Goal: Task Accomplishment & Management: Use online tool/utility

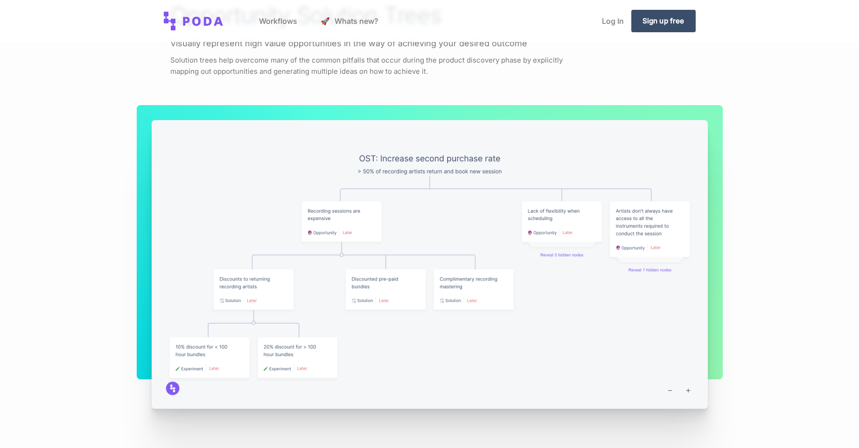
scroll to position [1318, 0]
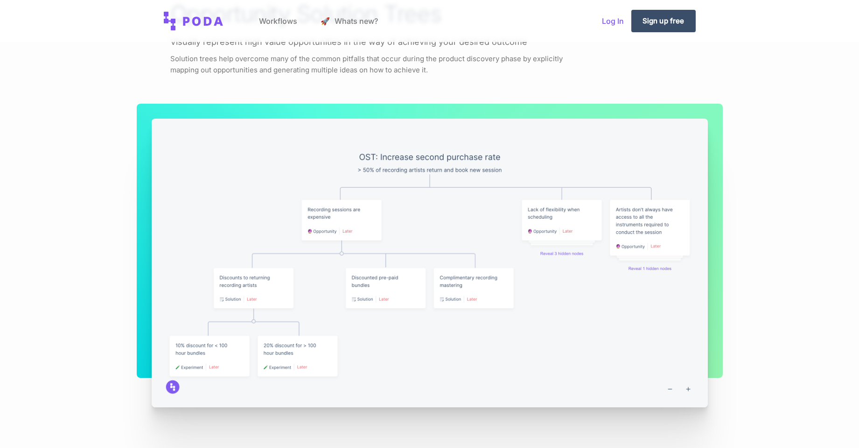
click at [614, 20] on link "Log In" at bounding box center [613, 20] width 37 height 35
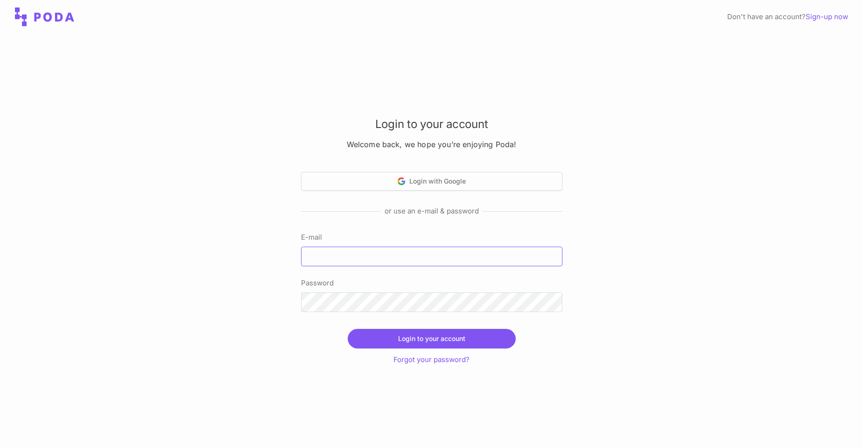
type input "[EMAIL_ADDRESS][DOMAIN_NAME]"
click at [411, 338] on button "Login to your account" at bounding box center [432, 339] width 168 height 20
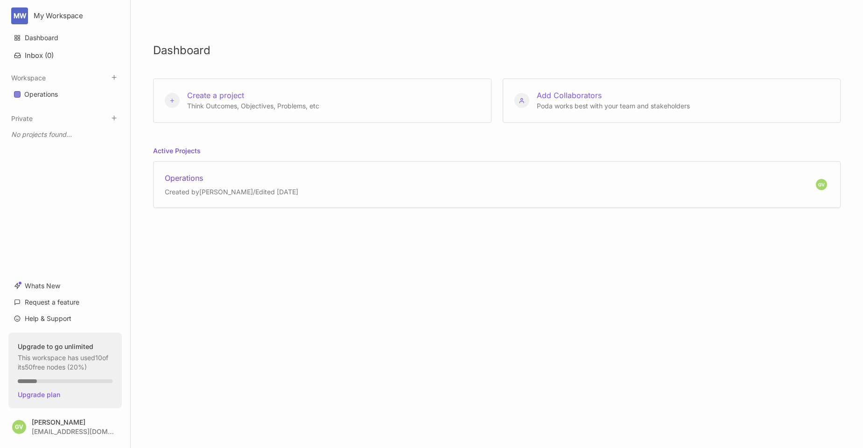
click at [186, 178] on div "Operations" at bounding box center [232, 178] width 134 height 10
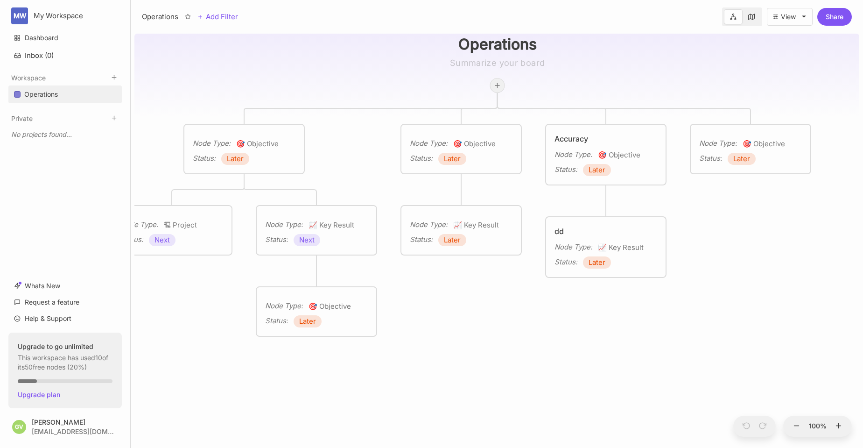
click at [499, 86] on icon at bounding box center [497, 85] width 7 height 7
click at [512, 195] on span "Edit Node Type" at bounding box center [502, 192] width 46 height 11
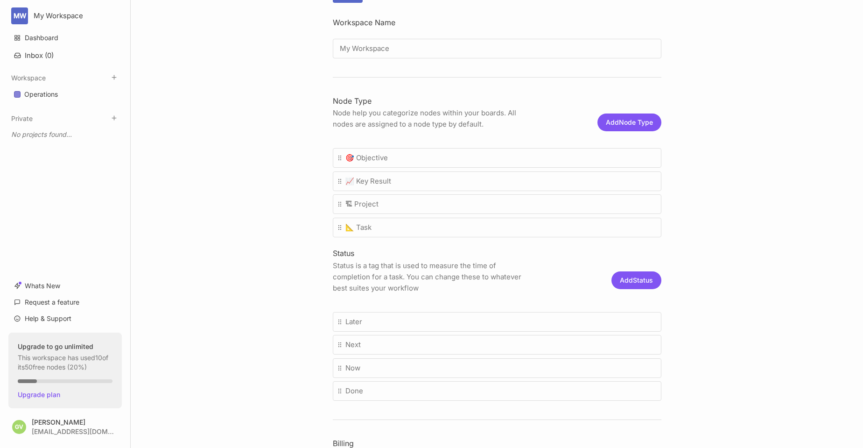
scroll to position [187, 0]
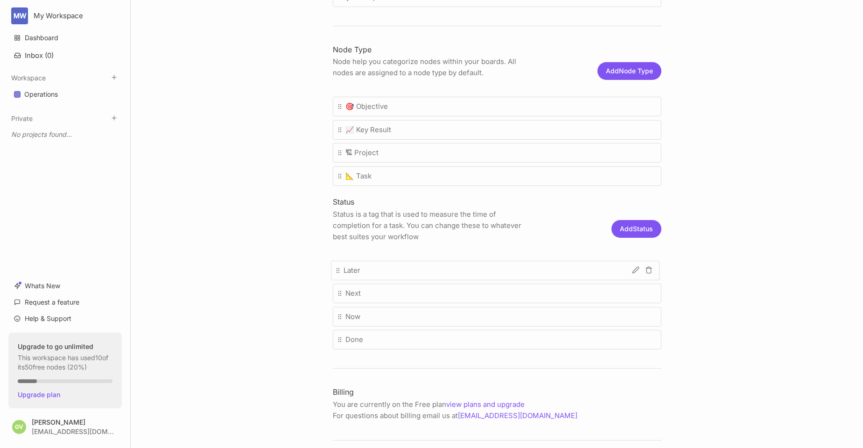
drag, startPoint x: 338, startPoint y: 269, endPoint x: 338, endPoint y: 188, distance: 81.2
click at [338, 188] on body "MW My Workspace Dashboard Inbox ( 0 ) Workspace Operations To pick up a draggab…" at bounding box center [431, 224] width 863 height 448
drag, startPoint x: 339, startPoint y: 269, endPoint x: 364, endPoint y: 128, distance: 142.8
click at [364, 128] on body "MW My Workspace Dashboard Inbox ( 0 ) Workspace Operations To pick up a draggab…" at bounding box center [431, 224] width 863 height 448
click at [429, 274] on div "Later" at bounding box center [497, 271] width 329 height 20
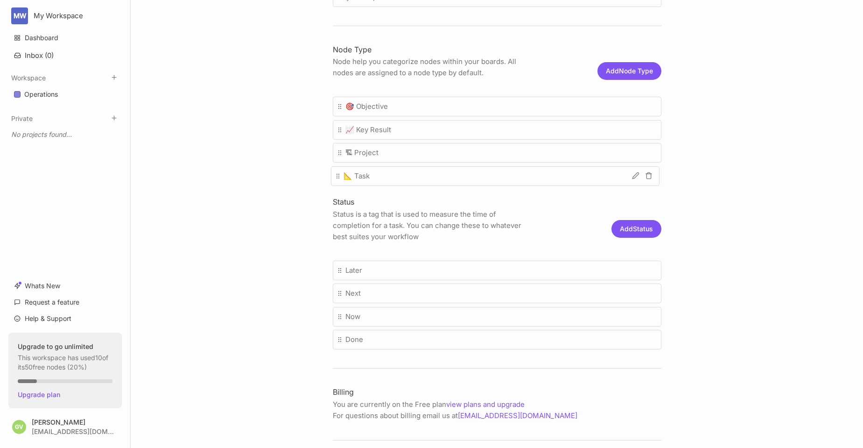
drag, startPoint x: 336, startPoint y: 176, endPoint x: 336, endPoint y: 275, distance: 99.0
click at [336, 275] on body "MW My Workspace Dashboard Inbox ( 0 ) Workspace Operations To pick up a draggab…" at bounding box center [431, 224] width 863 height 448
click at [636, 269] on icon at bounding box center [637, 269] width 7 height 7
click at [638, 275] on button "Save" at bounding box center [641, 272] width 32 height 14
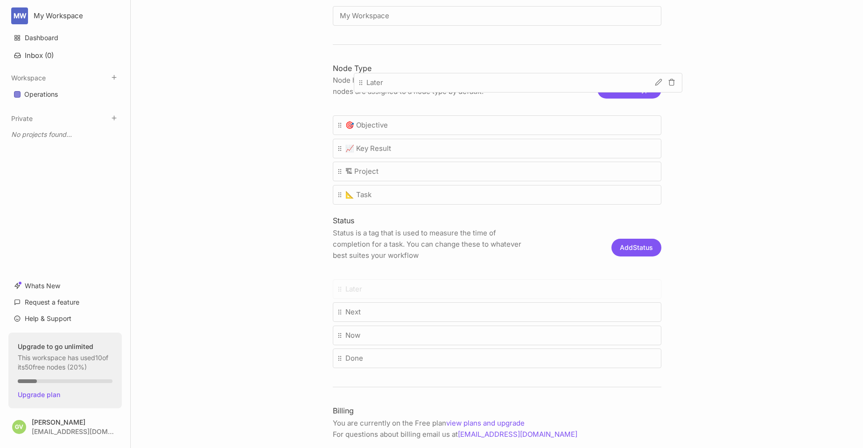
scroll to position [164, 0]
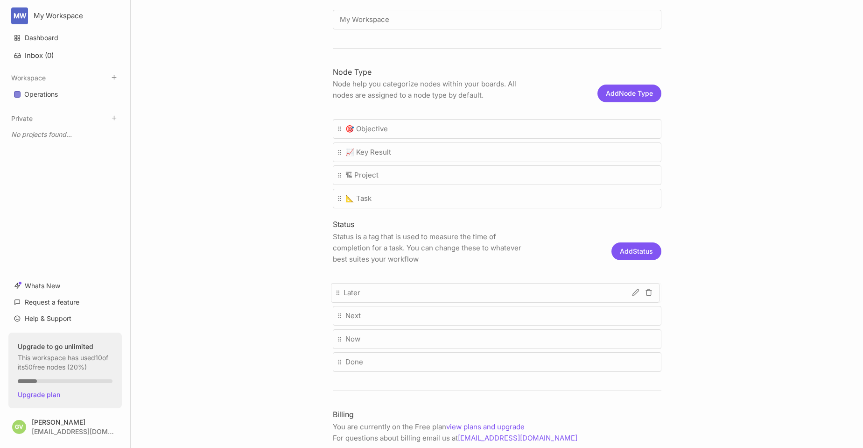
drag, startPoint x: 340, startPoint y: 268, endPoint x: 347, endPoint y: 102, distance: 166.4
click at [347, 102] on body "MW My Workspace Dashboard Inbox ( 0 ) Workspace Operations To pick up a draggab…" at bounding box center [431, 224] width 863 height 448
click at [617, 93] on button "Add Node Type" at bounding box center [630, 94] width 64 height 18
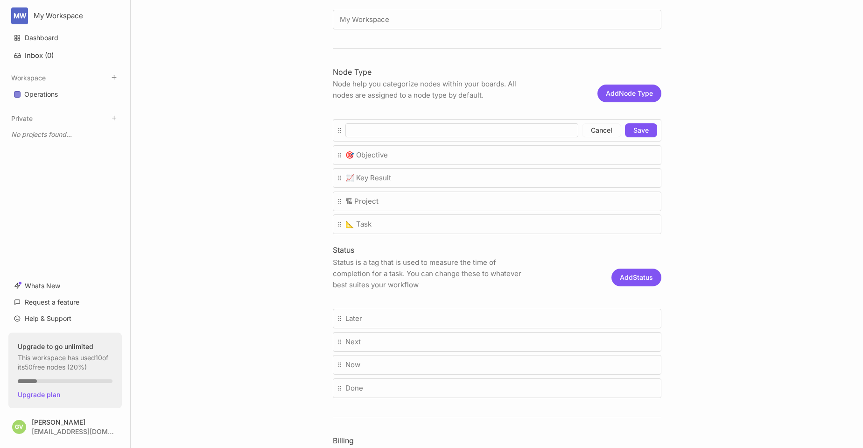
click at [607, 128] on button "Cancel" at bounding box center [601, 130] width 39 height 14
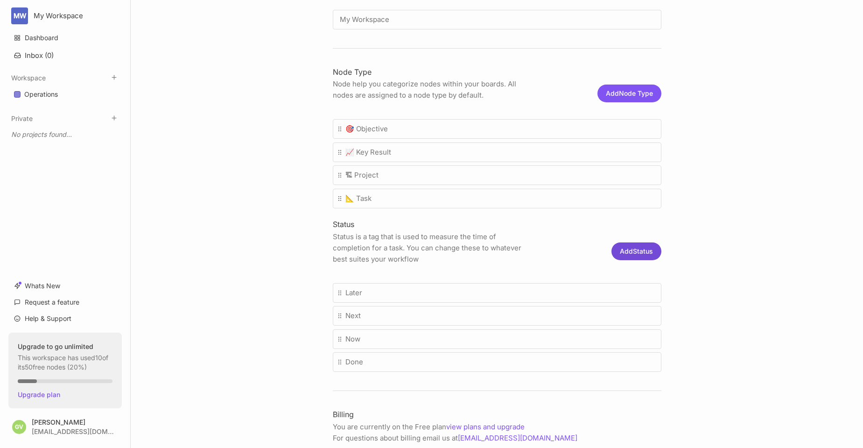
click at [635, 251] on button "Add Status" at bounding box center [637, 251] width 50 height 18
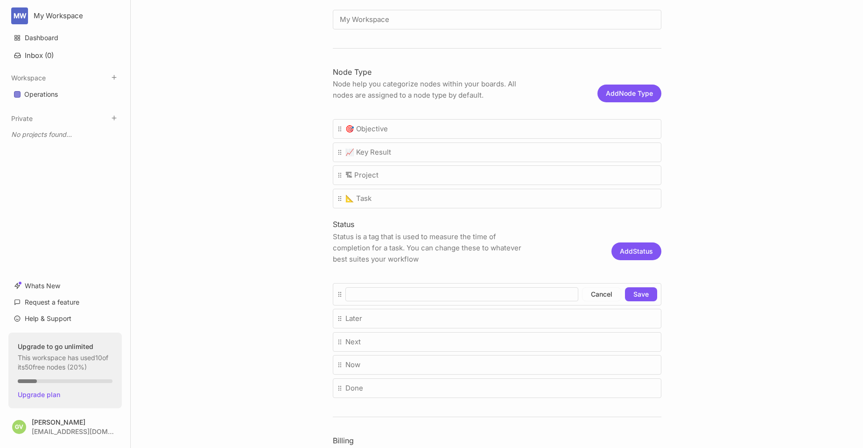
click at [601, 294] on button "Cancel" at bounding box center [601, 294] width 39 height 14
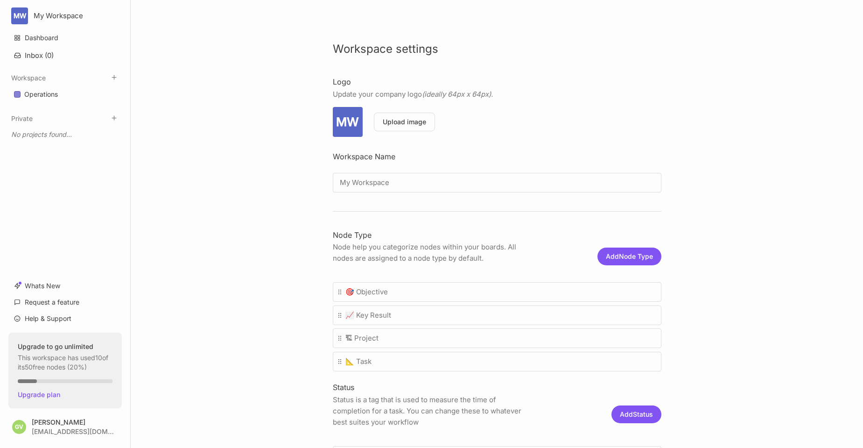
scroll to position [0, 0]
click at [41, 38] on link "Dashboard" at bounding box center [64, 38] width 113 height 18
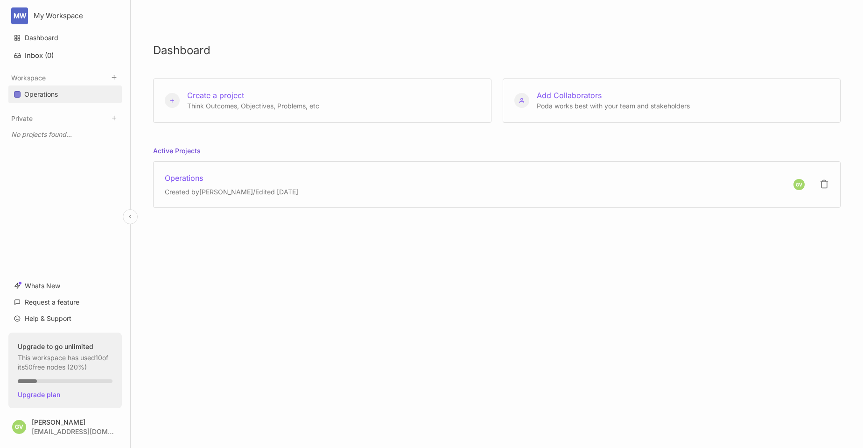
click at [42, 92] on div "Operations" at bounding box center [41, 94] width 34 height 11
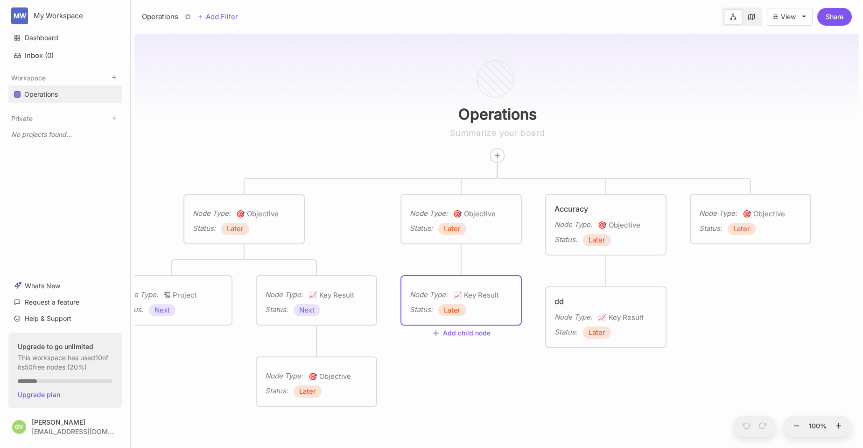
drag, startPoint x: 461, startPoint y: 325, endPoint x: 626, endPoint y: 372, distance: 171.6
click at [626, 372] on div "Operations Node Type : 🎯 Objective Status : Later Node Type : 🎯 Objective Statu…" at bounding box center [496, 239] width 725 height 418
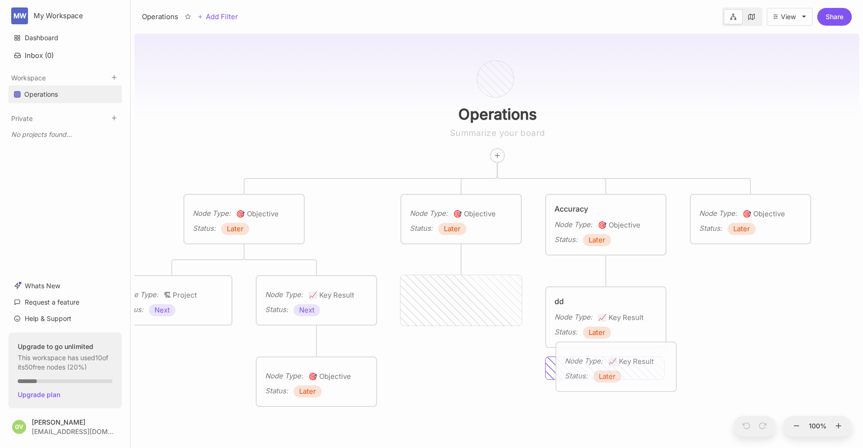
drag, startPoint x: 472, startPoint y: 282, endPoint x: 627, endPoint y: 348, distance: 168.6
click at [627, 348] on div "Node Type : 📈 Key Result Status : Later" at bounding box center [616, 366] width 120 height 49
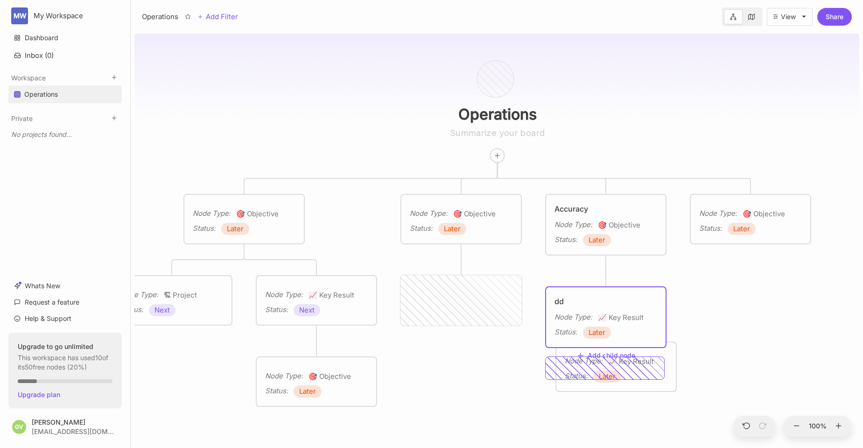
click at [454, 363] on div "Node Type : 📈 Key Result Status : Later Operations Node Type : 🎯 Objective Stat…" at bounding box center [496, 239] width 725 height 418
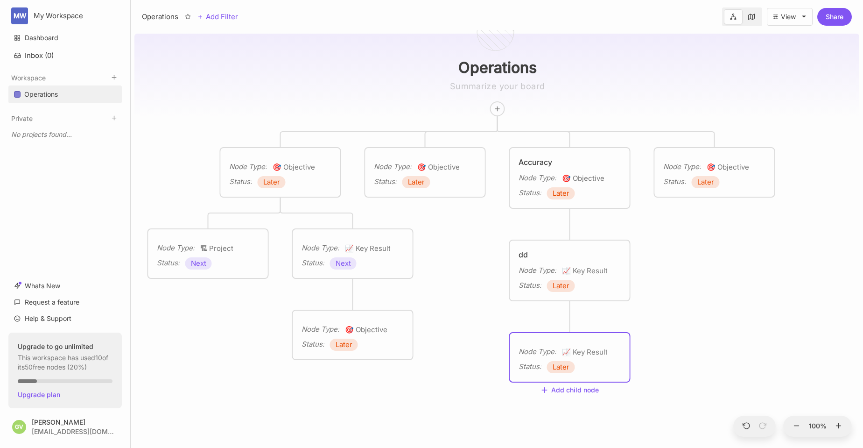
click at [570, 318] on div "Operations Node Type : 🎯 Objective Status : Later Node Type : 🎯 Objective Statu…" at bounding box center [496, 239] width 725 height 418
click at [583, 390] on button "Add child node" at bounding box center [570, 390] width 59 height 8
click at [563, 349] on span "📐 Task" at bounding box center [553, 349] width 24 height 11
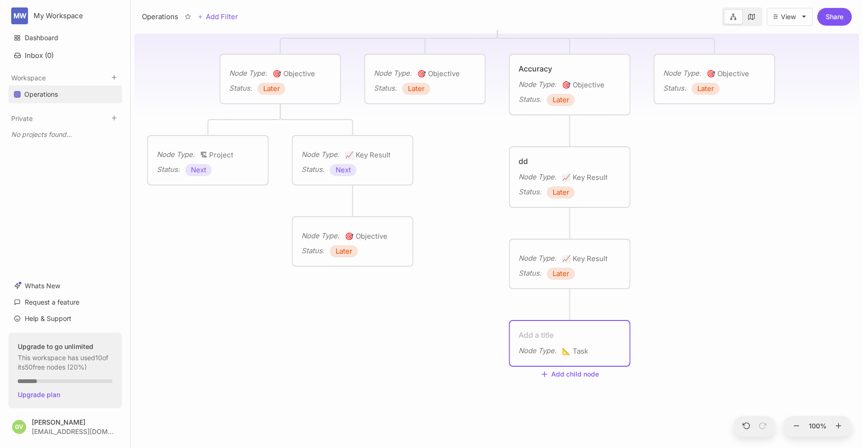
click at [534, 333] on textarea at bounding box center [570, 334] width 103 height 11
click at [724, 345] on div "Operations Node Type : 🎯 Objective Status : Later Node Type : 🎯 Objective Statu…" at bounding box center [496, 239] width 725 height 418
click at [602, 344] on div "Node Type : 📐 Task" at bounding box center [570, 340] width 103 height 12
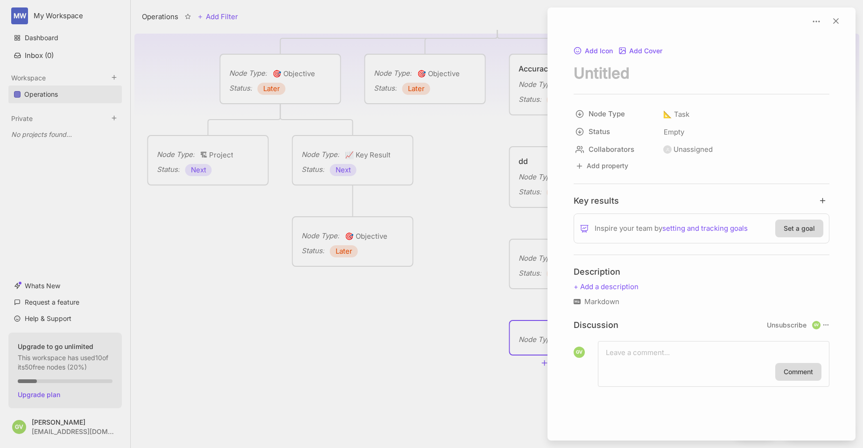
click at [390, 314] on div at bounding box center [431, 224] width 863 height 448
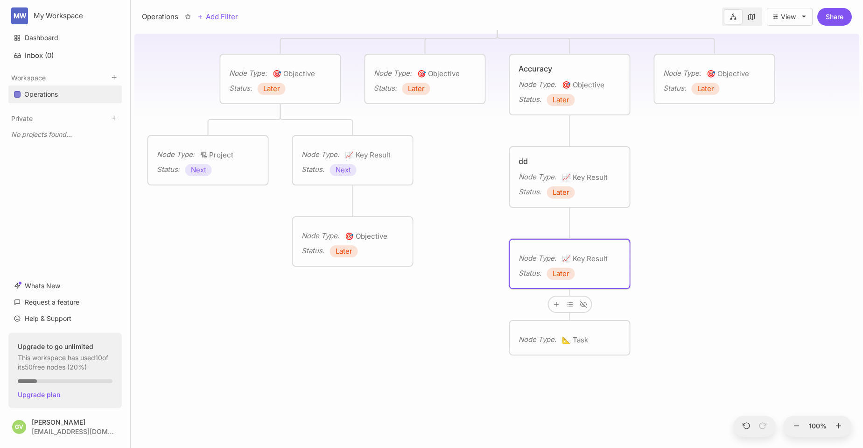
click at [600, 274] on div "Status : Later" at bounding box center [570, 274] width 103 height 12
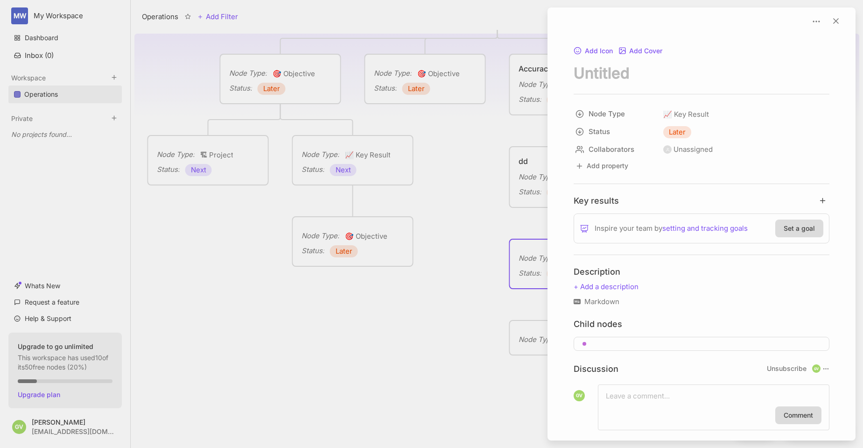
click at [462, 306] on div at bounding box center [431, 224] width 863 height 448
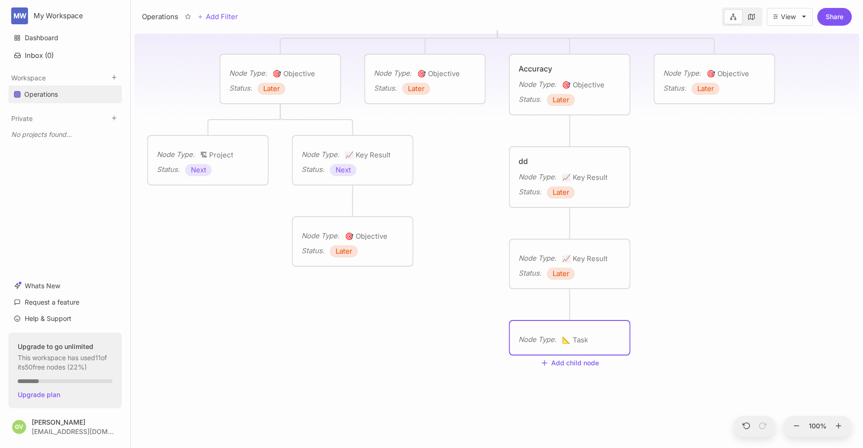
click at [606, 324] on div "Node Type : 📐 Task" at bounding box center [570, 338] width 120 height 34
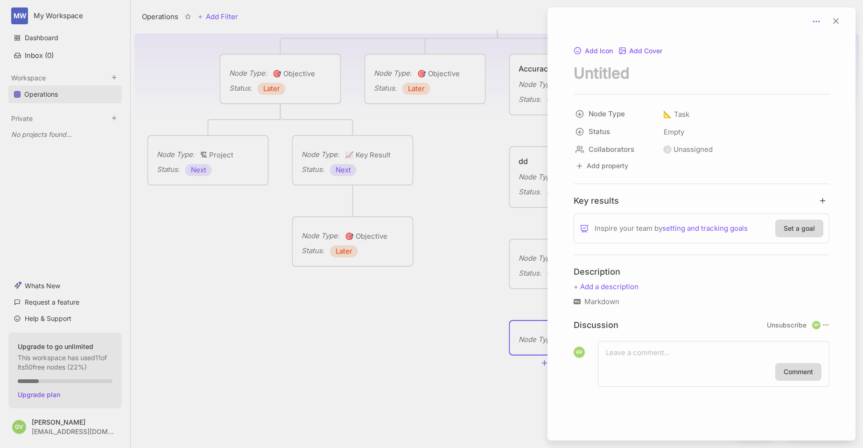
click at [817, 20] on icon at bounding box center [816, 21] width 9 height 9
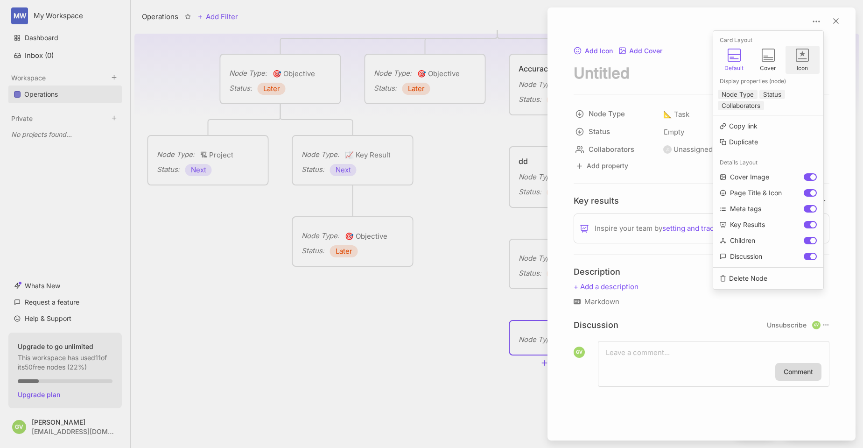
click at [803, 57] on icon at bounding box center [802, 55] width 13 height 13
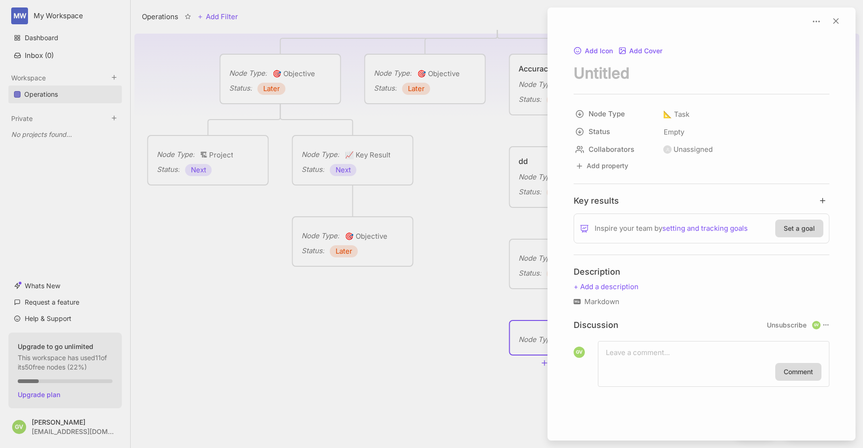
click at [460, 317] on div at bounding box center [431, 224] width 863 height 448
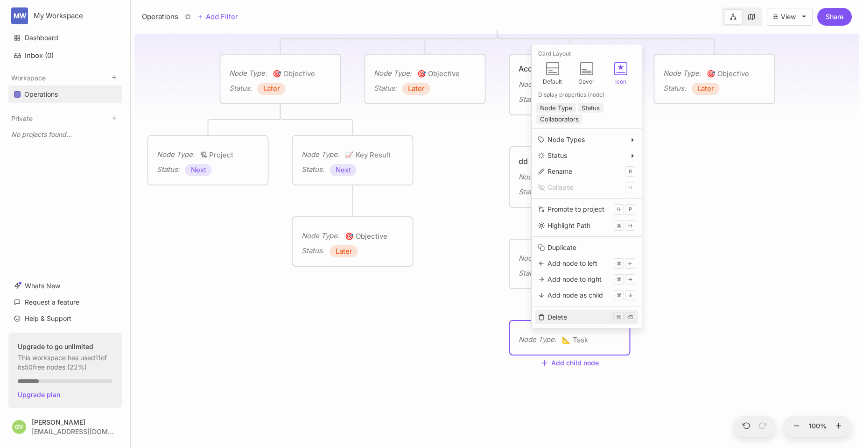
click at [548, 320] on div "Delete" at bounding box center [558, 317] width 20 height 10
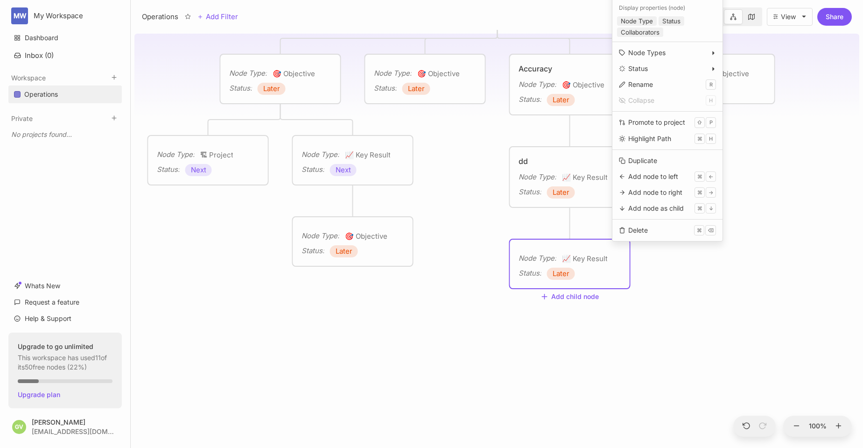
click at [640, 239] on div "Card Layout Default Cover Icon Display properties ( node ) Node Type Status Col…" at bounding box center [667, 99] width 111 height 284
click at [641, 234] on div "Delete" at bounding box center [638, 230] width 20 height 10
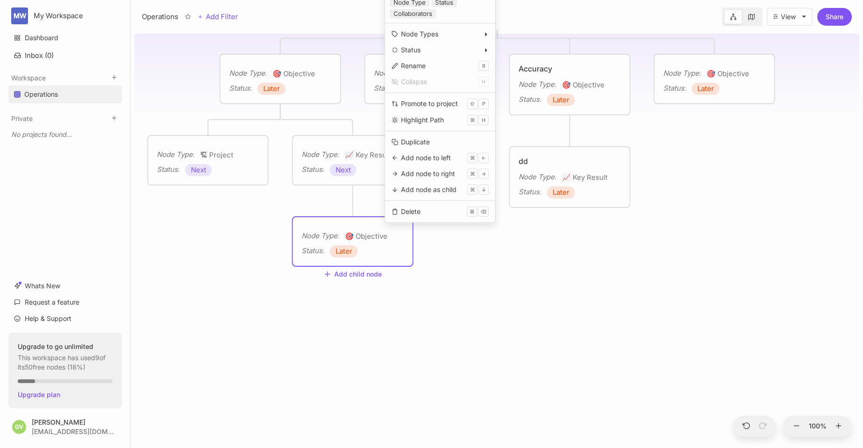
click at [441, 219] on div "Card Layout Default Cover Icon Display properties ( node ) Node Type Status Col…" at bounding box center [440, 80] width 111 height 284
click at [439, 215] on button "Delete ⌘ ⌫" at bounding box center [440, 211] width 103 height 14
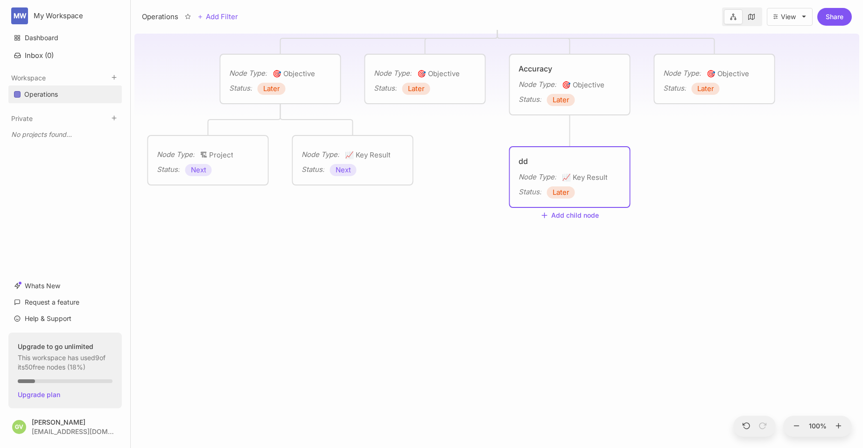
click at [593, 187] on div "Status : Later" at bounding box center [570, 192] width 103 height 12
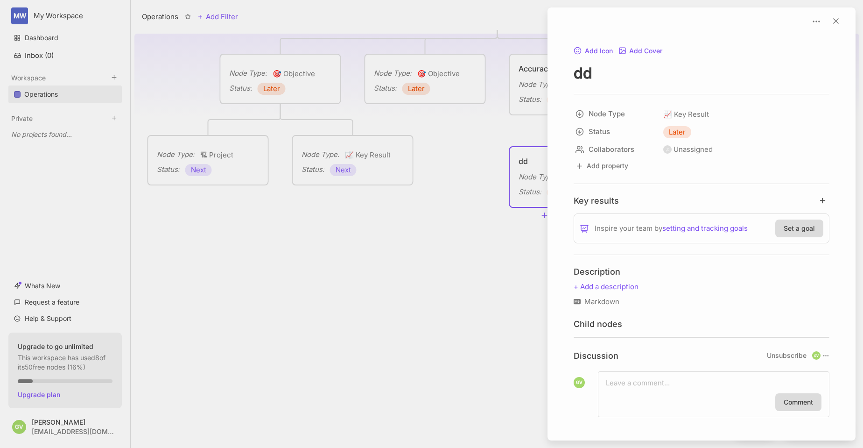
scroll to position [3, 0]
click at [450, 206] on div at bounding box center [431, 224] width 863 height 448
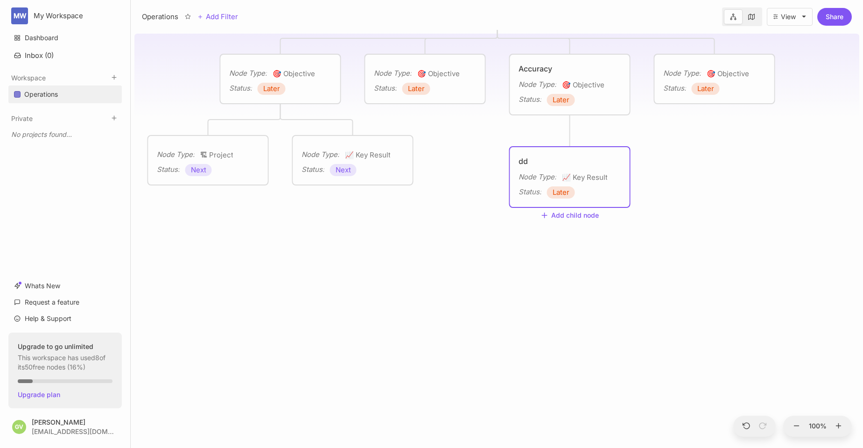
click at [280, 118] on div "Operations Node Type : 🎯 Objective Status : Later Node Type : 🎯 Objective Statu…" at bounding box center [496, 239] width 725 height 418
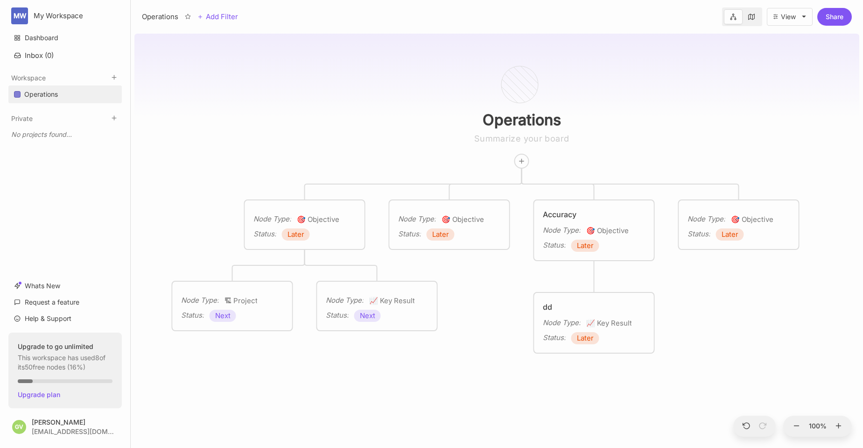
drag, startPoint x: 280, startPoint y: 120, endPoint x: 304, endPoint y: 266, distance: 147.7
click at [304, 266] on div "Operations Node Type : 🎯 Objective Status : Later Node Type : 🎯 Objective Statu…" at bounding box center [496, 239] width 725 height 418
click at [305, 266] on icon at bounding box center [304, 264] width 7 height 7
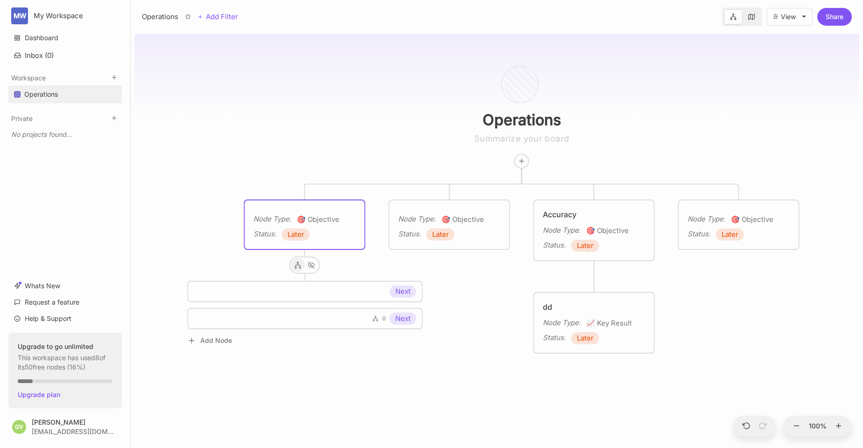
click at [296, 266] on icon at bounding box center [298, 264] width 7 height 7
click at [304, 266] on icon at bounding box center [304, 264] width 7 height 7
click at [489, 283] on div "Operations Node Type : 🎯 Objective Status : Later Node Type : 🎯 Objective Statu…" at bounding box center [496, 239] width 725 height 418
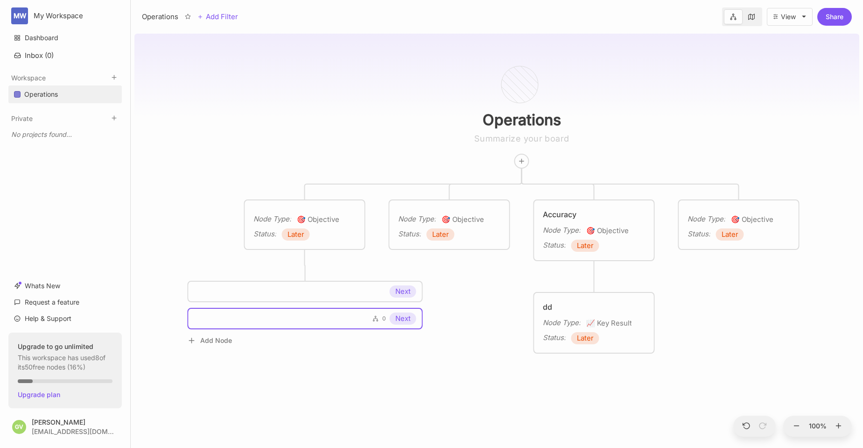
click at [305, 268] on div "Operations Node Type : 🎯 Objective Status : Later Node Type : 🎯 Objective Statu…" at bounding box center [496, 239] width 725 height 418
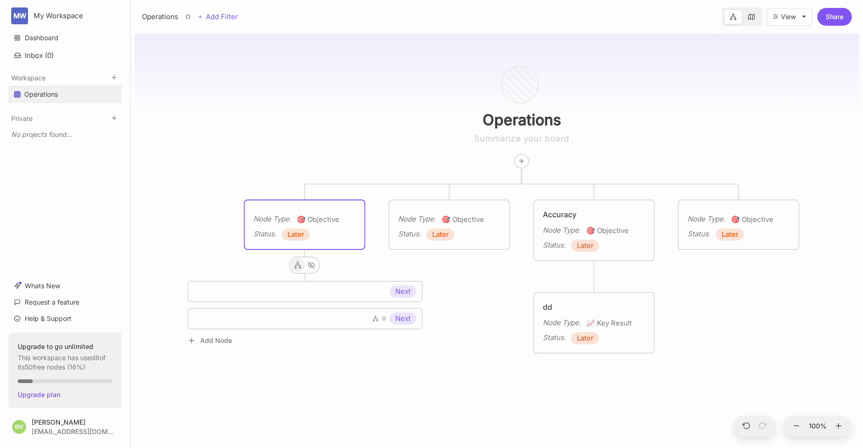
click at [298, 266] on icon at bounding box center [298, 264] width 7 height 7
click at [319, 268] on div at bounding box center [318, 265] width 14 height 14
click at [319, 268] on button "Reveal 2 hidden nodes" at bounding box center [304, 264] width 121 height 18
click at [492, 279] on div "Operations Node Type : 🎯 Objective Status : Later Node Type : 🎯 Objective Statu…" at bounding box center [496, 239] width 725 height 418
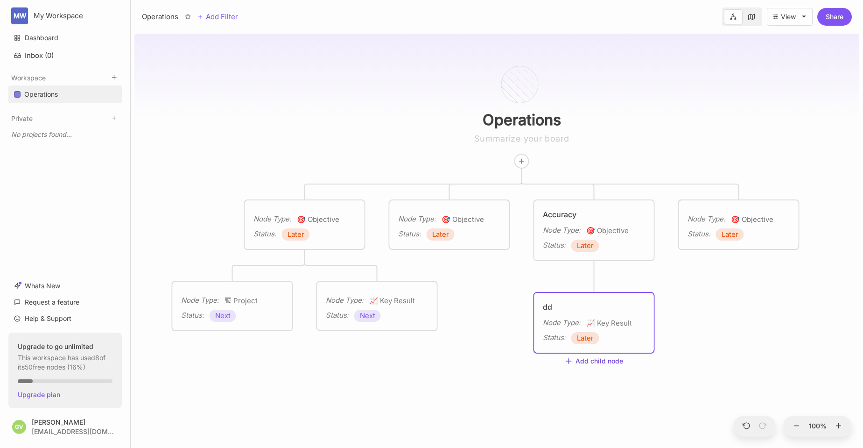
click at [570, 361] on line at bounding box center [568, 361] width 5 height 0
click at [598, 348] on span "Edit Node Type" at bounding box center [599, 343] width 46 height 11
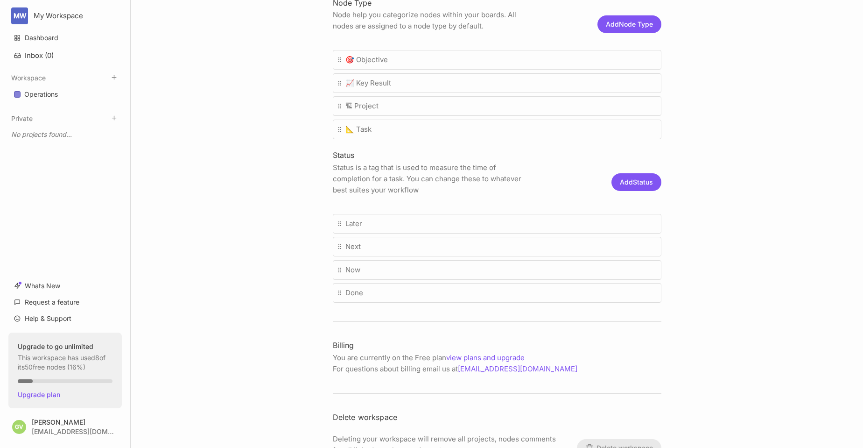
scroll to position [271, 0]
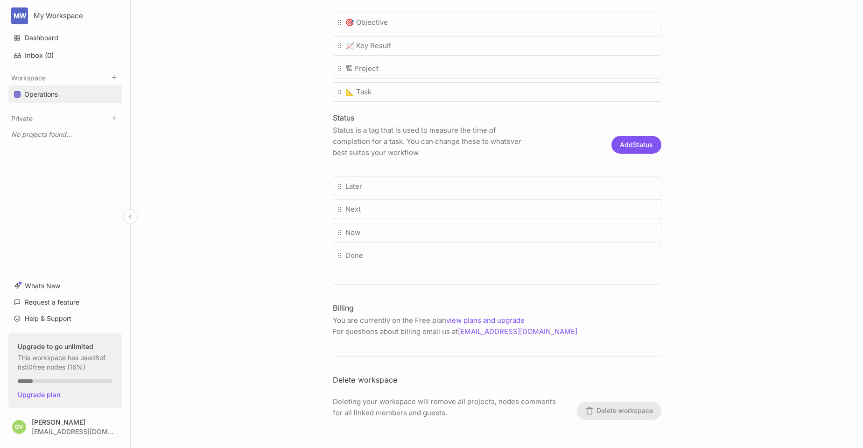
click at [44, 92] on div "Operations" at bounding box center [41, 94] width 34 height 11
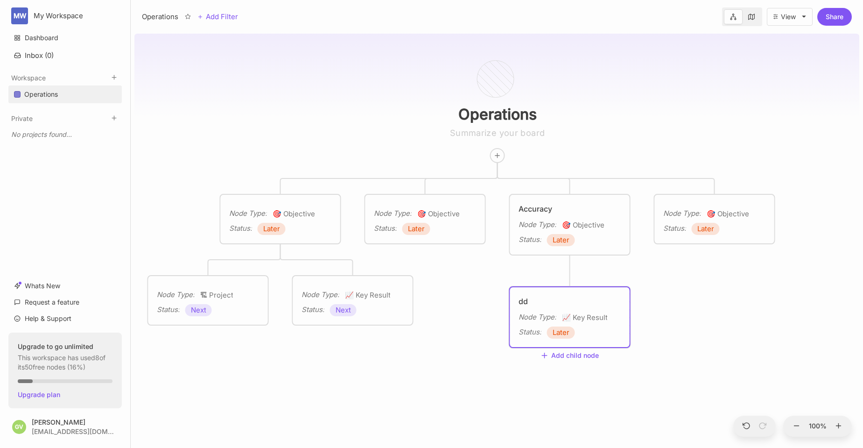
click at [555, 294] on div "dd Node Type : 📈 Key Result Status : Later" at bounding box center [570, 317] width 120 height 60
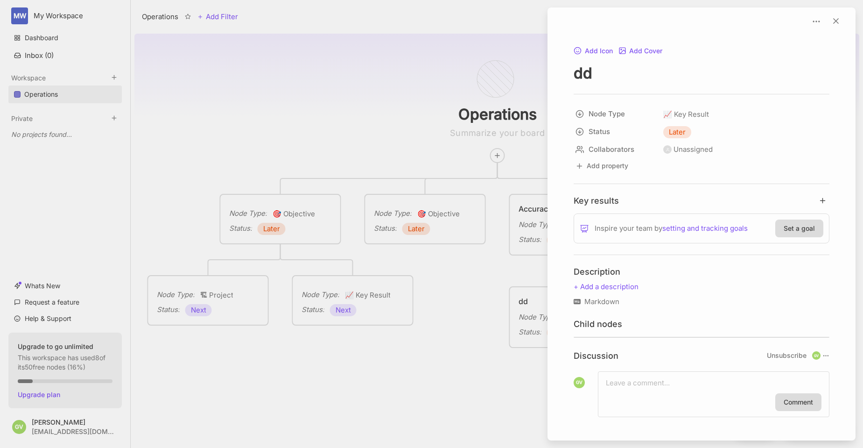
click at [480, 362] on div at bounding box center [431, 224] width 863 height 448
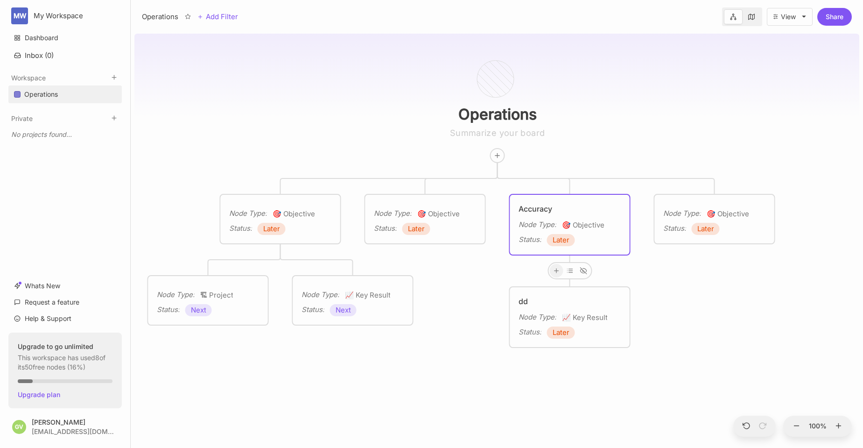
click at [558, 270] on icon at bounding box center [556, 270] width 7 height 7
click at [554, 304] on span "🎯 Objective" at bounding box center [547, 304] width 39 height 11
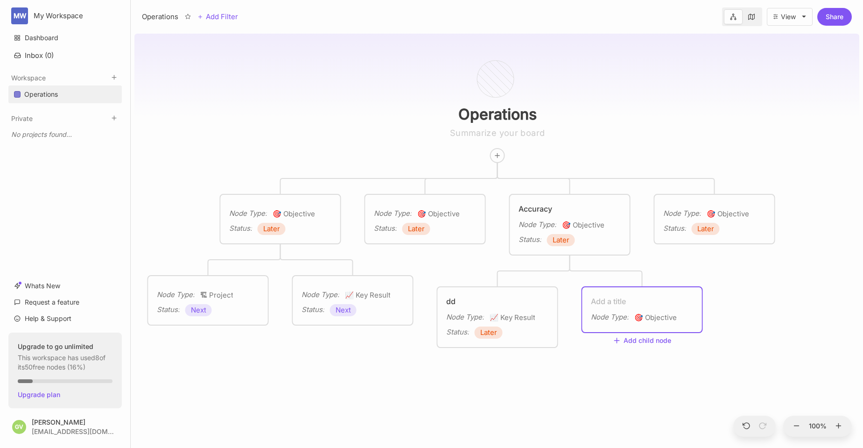
click at [648, 389] on div "Operations Node Type : 🎯 Objective Status : Later Node Type : 🎯 Objective Statu…" at bounding box center [496, 239] width 725 height 418
click at [745, 426] on icon at bounding box center [747, 426] width 8 height 8
click at [748, 424] on icon at bounding box center [747, 426] width 8 height 8
click at [651, 394] on div "Operations Node Type : 🎯 Objective Status : Later Node Type : 🎯 Objective Statu…" at bounding box center [496, 239] width 725 height 418
click at [795, 426] on icon at bounding box center [797, 426] width 8 height 8
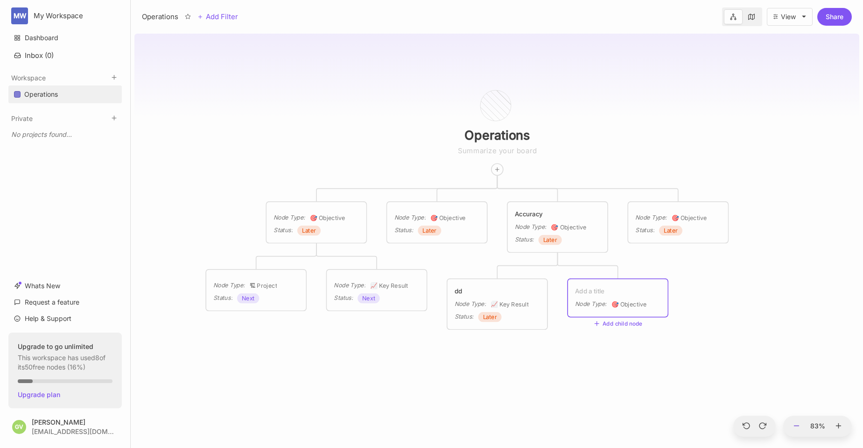
click at [795, 426] on icon at bounding box center [797, 426] width 8 height 8
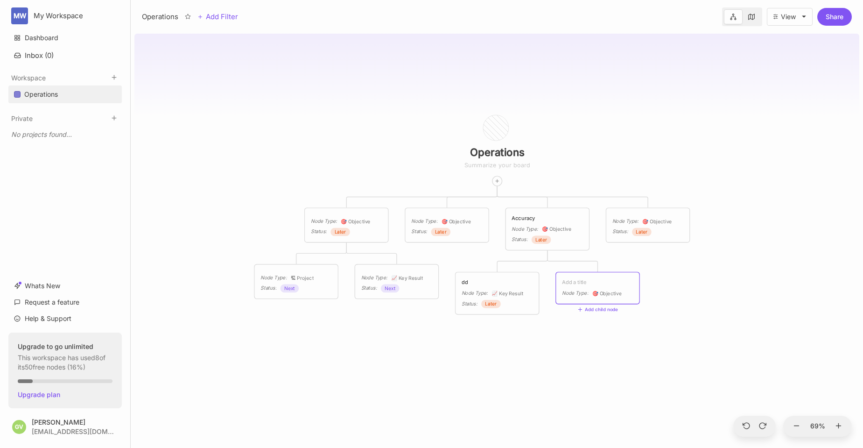
drag, startPoint x: 523, startPoint y: 362, endPoint x: 430, endPoint y: 298, distance: 113.2
click at [430, 298] on div "Operations Node Type : 🎯 Objective Status : Later Node Type : 🎯 Objective Statu…" at bounding box center [496, 239] width 725 height 418
drag, startPoint x: 484, startPoint y: 358, endPoint x: 392, endPoint y: 277, distance: 122.8
click at [392, 277] on div "Operations Node Type : 🎯 Objective Status : Later Node Type : 🎯 Objective Statu…" at bounding box center [496, 239] width 725 height 418
drag, startPoint x: 435, startPoint y: 110, endPoint x: 389, endPoint y: 122, distance: 47.2
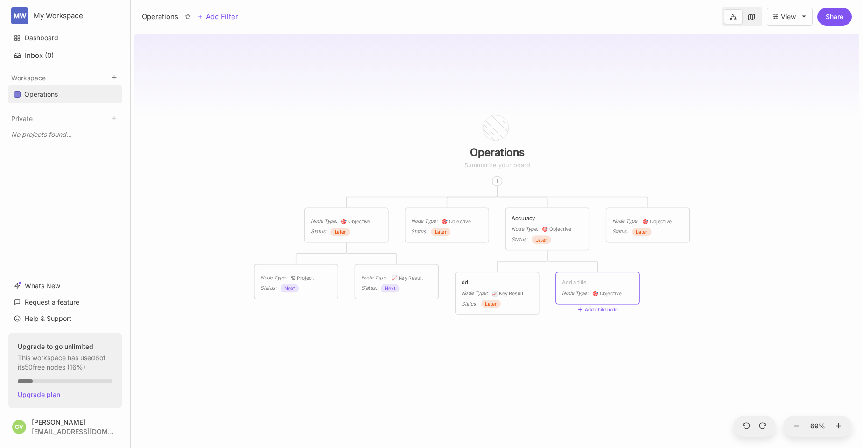
click at [390, 122] on div "Operations Node Type : 🎯 Objective Status : Later Node Type : 🎯 Objective Statu…" at bounding box center [496, 239] width 725 height 418
click at [738, 271] on div "Operations Node Type : 🎯 Objective Status : Later Node Type : 🎯 Objective Statu…" at bounding box center [496, 239] width 725 height 418
click at [754, 17] on link at bounding box center [752, 16] width 18 height 15
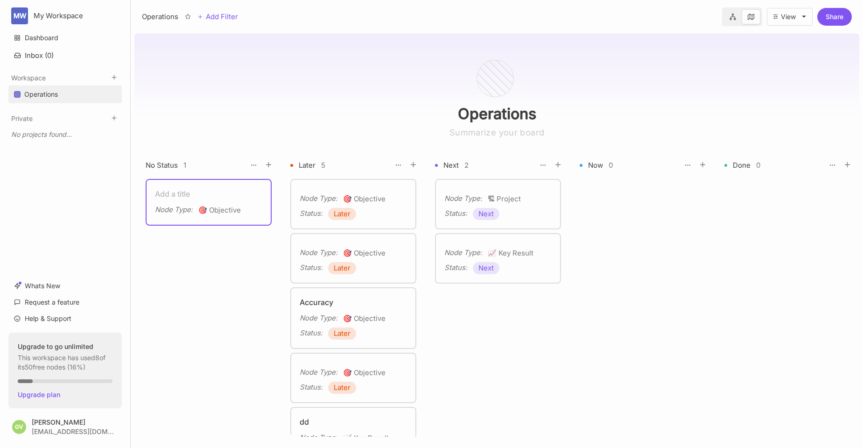
click at [543, 321] on div "Node Type : 🏗 Project Status : Next Node Type : 📈 Key Result Status : Next" at bounding box center [500, 308] width 130 height 258
click at [731, 16] on icon at bounding box center [733, 17] width 7 height 7
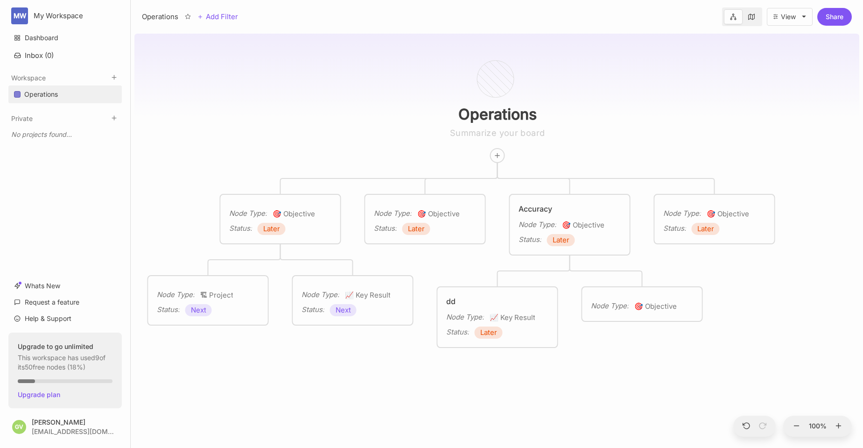
click at [596, 339] on div "Operations Node Type : 🎯 Objective Status : Later Node Type : 🎯 Objective Statu…" at bounding box center [496, 239] width 725 height 418
